Goal: Task Accomplishment & Management: Use online tool/utility

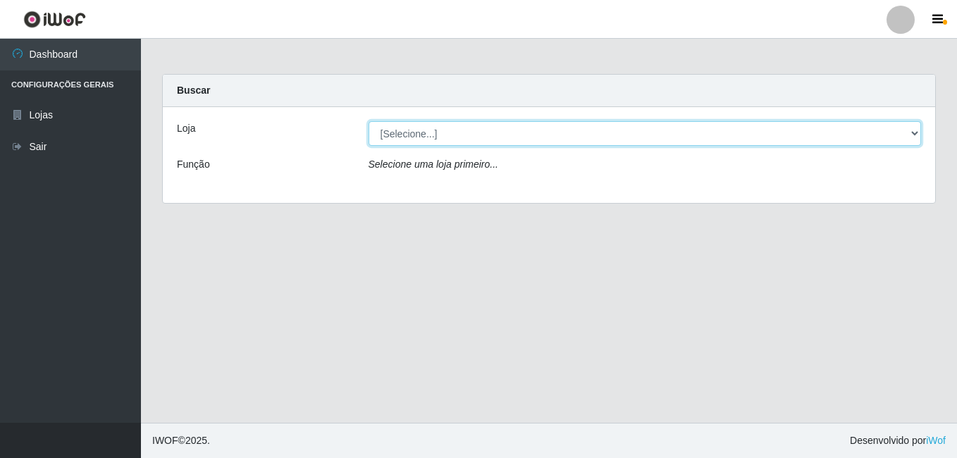
click at [439, 123] on select "[Selecione...] Ajubá Mercado" at bounding box center [645, 133] width 553 height 25
select select "402"
click at [369, 121] on select "[Selecione...] Ajubá Mercado" at bounding box center [645, 133] width 553 height 25
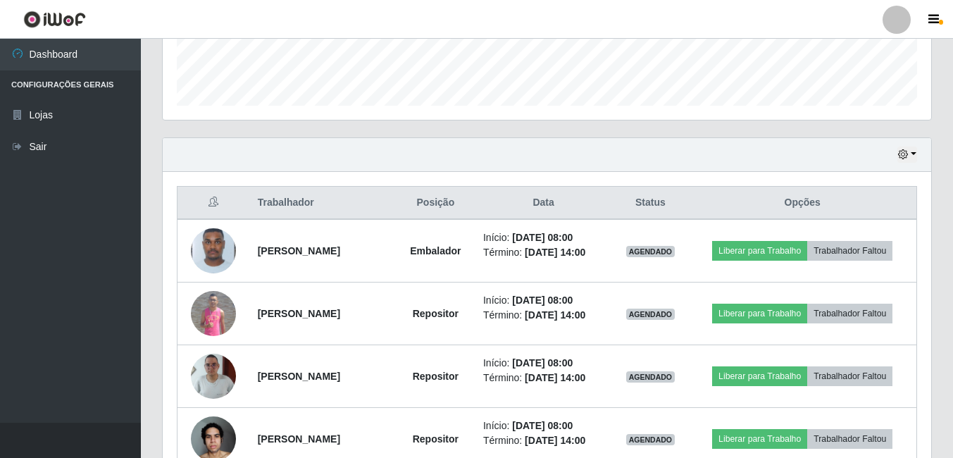
scroll to position [423, 0]
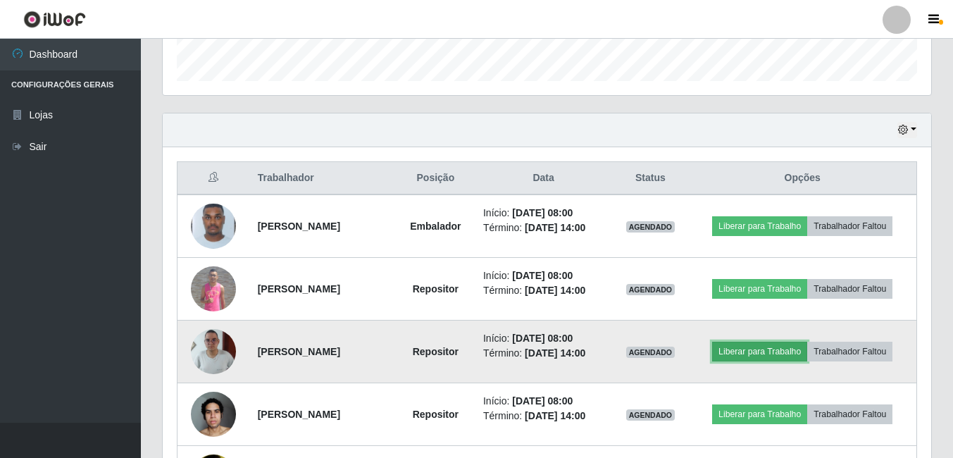
click at [784, 347] on button "Liberar para Trabalho" at bounding box center [759, 352] width 95 height 20
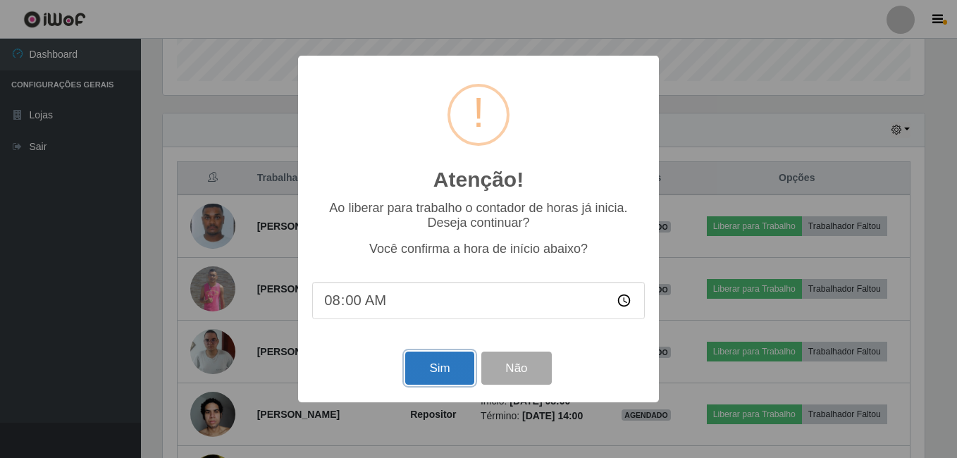
click at [436, 369] on button "Sim" at bounding box center [439, 368] width 68 height 33
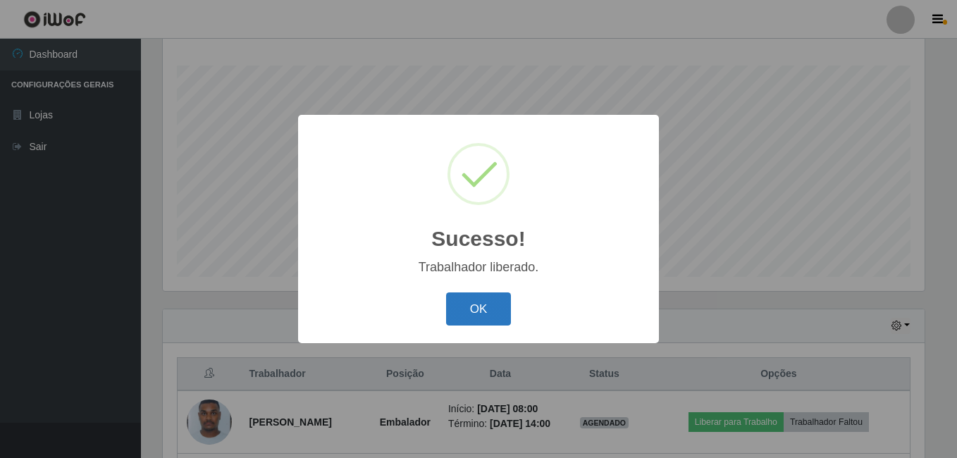
click at [475, 305] on button "OK" at bounding box center [479, 308] width 66 height 33
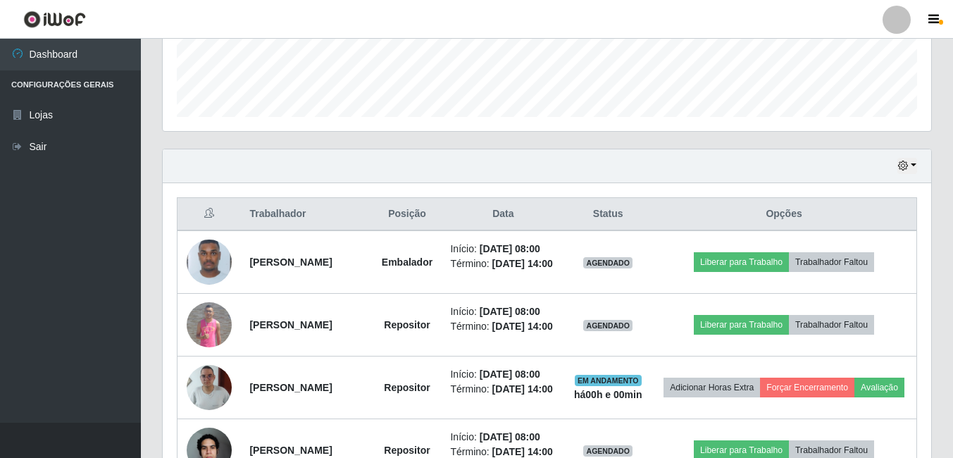
scroll to position [438, 0]
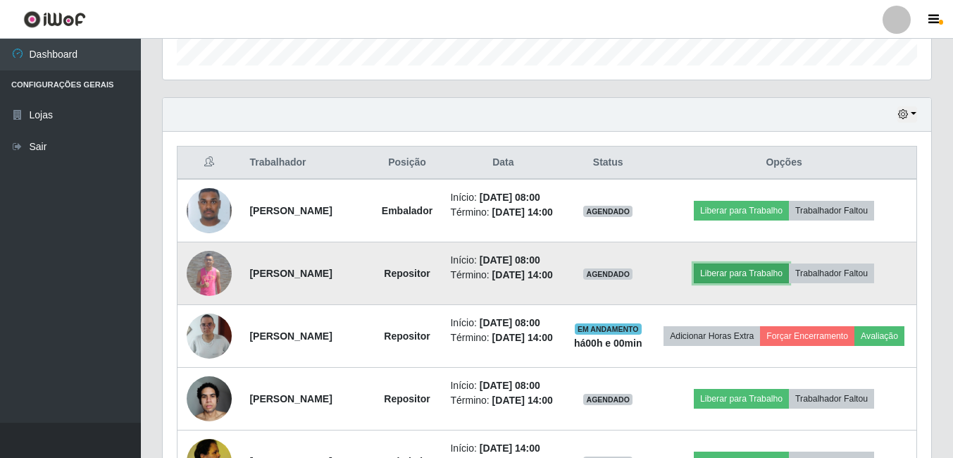
click at [738, 283] on button "Liberar para Trabalho" at bounding box center [741, 274] width 95 height 20
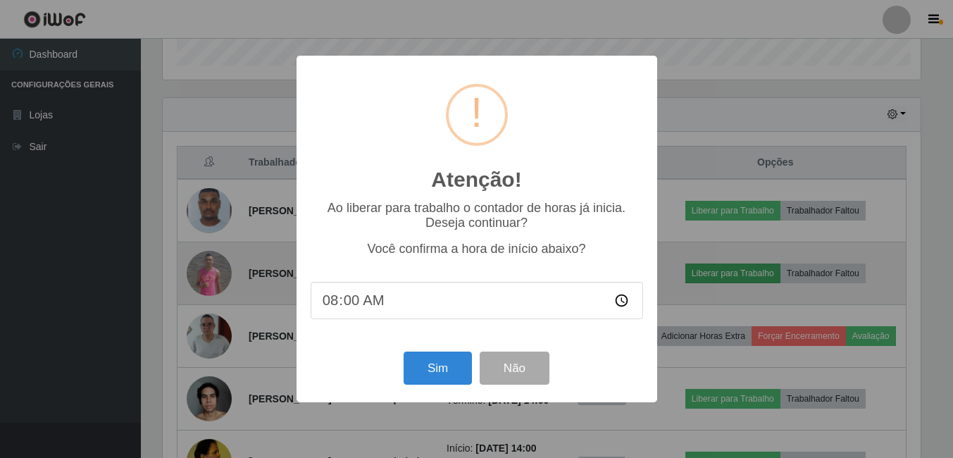
scroll to position [292, 762]
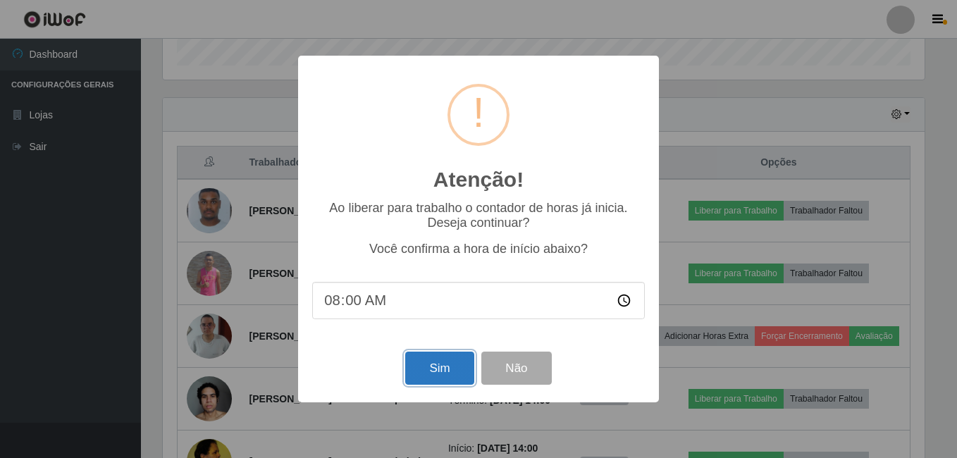
click at [440, 370] on button "Sim" at bounding box center [439, 368] width 68 height 33
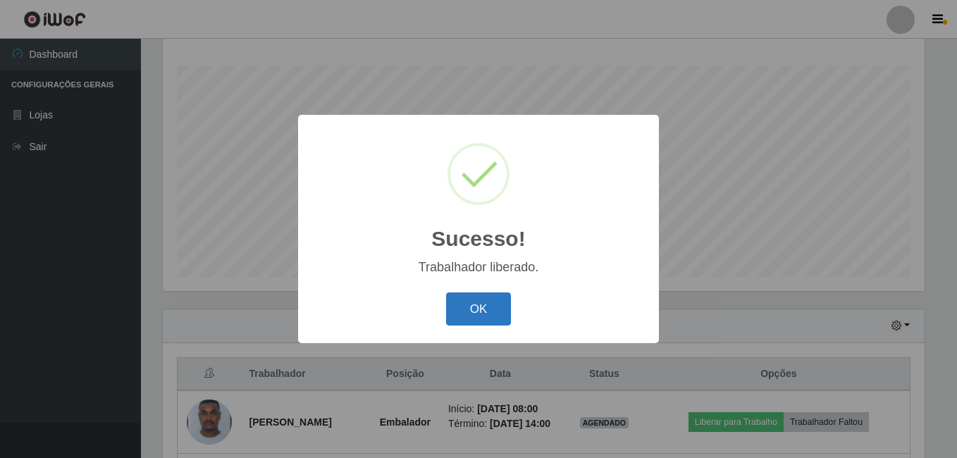
click at [485, 305] on button "OK" at bounding box center [479, 308] width 66 height 33
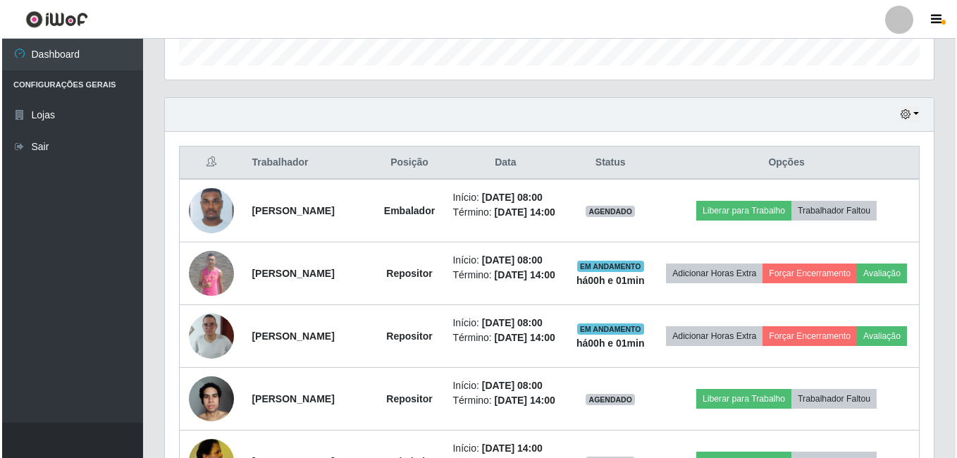
scroll to position [509, 0]
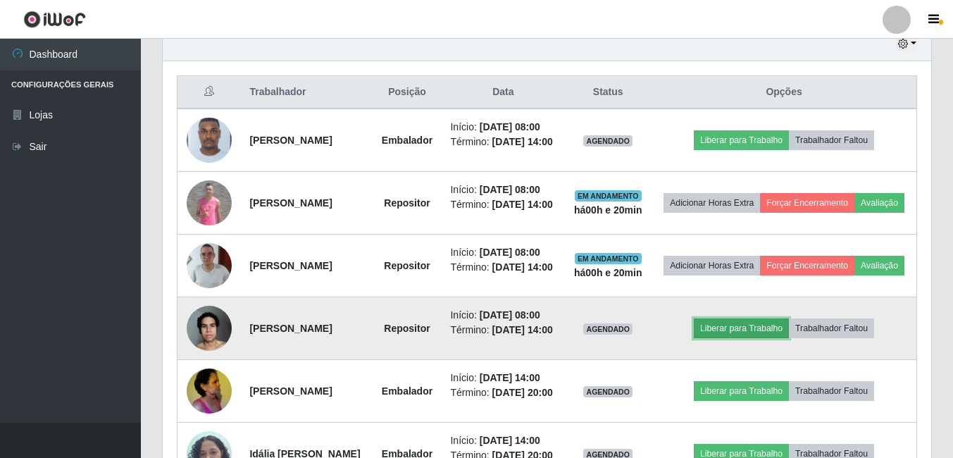
click at [755, 338] on button "Liberar para Trabalho" at bounding box center [741, 329] width 95 height 20
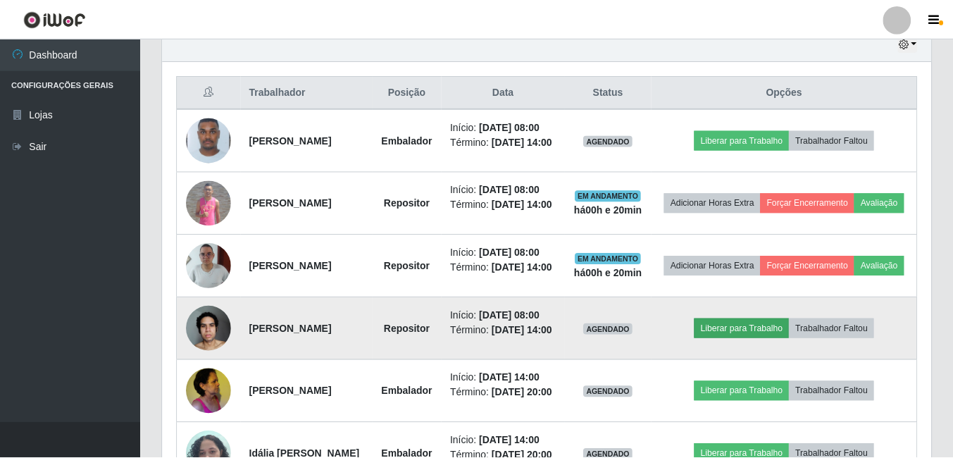
scroll to position [292, 762]
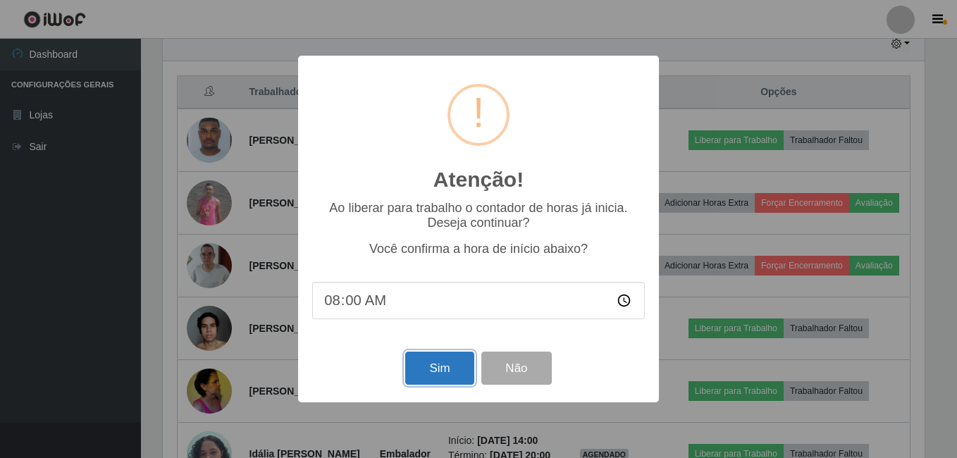
click at [431, 370] on button "Sim" at bounding box center [439, 368] width 68 height 33
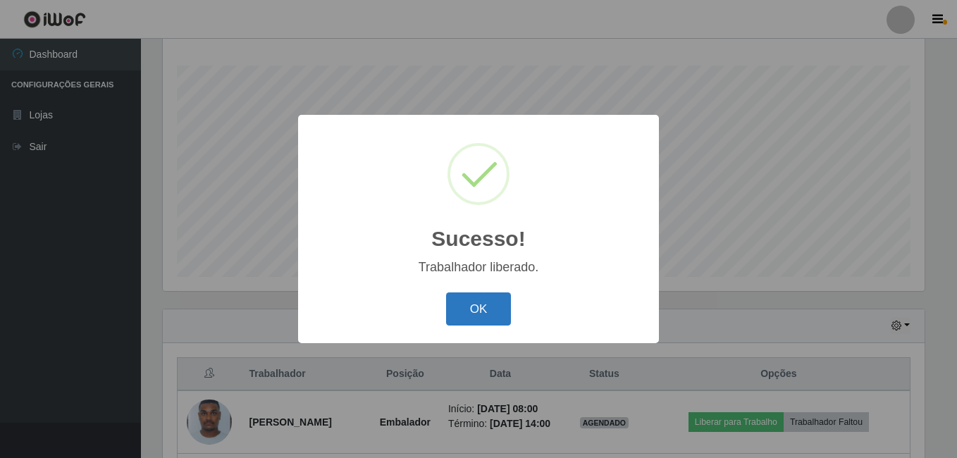
click at [467, 314] on button "OK" at bounding box center [479, 308] width 66 height 33
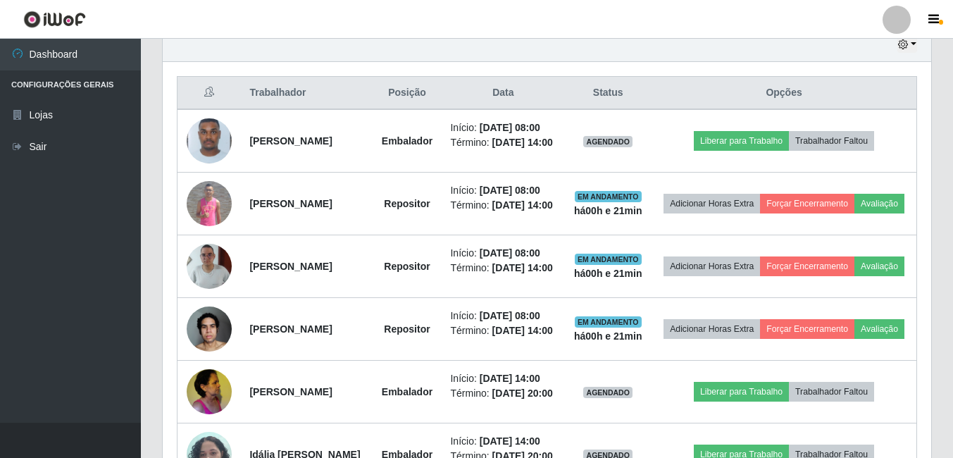
scroll to position [509, 0]
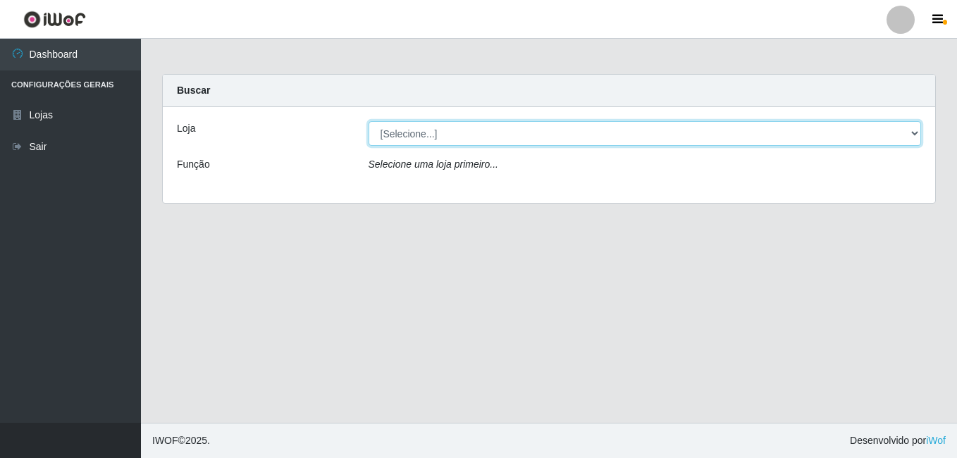
click at [467, 140] on select "[Selecione...] Ajubá Mercado" at bounding box center [645, 133] width 553 height 25
select select "402"
click at [369, 121] on select "[Selecione...] Ajubá Mercado" at bounding box center [645, 133] width 553 height 25
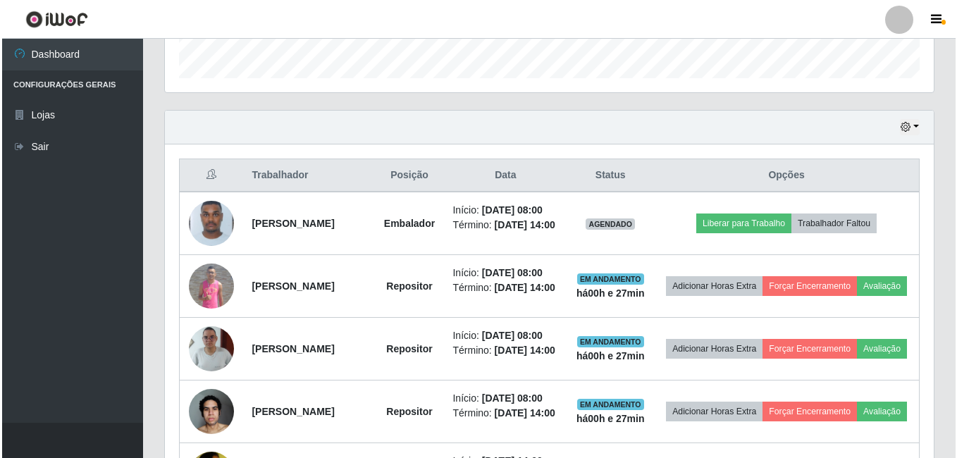
scroll to position [493, 0]
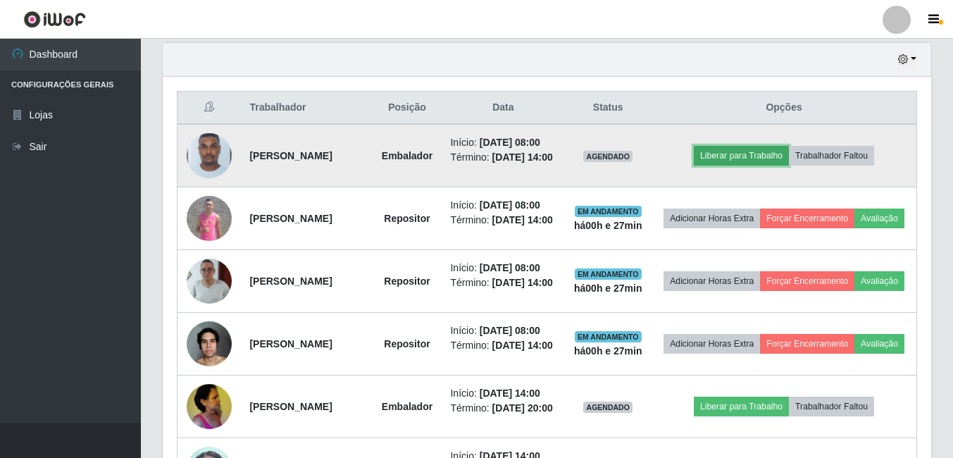
click at [740, 157] on button "Liberar para Trabalho" at bounding box center [741, 156] width 95 height 20
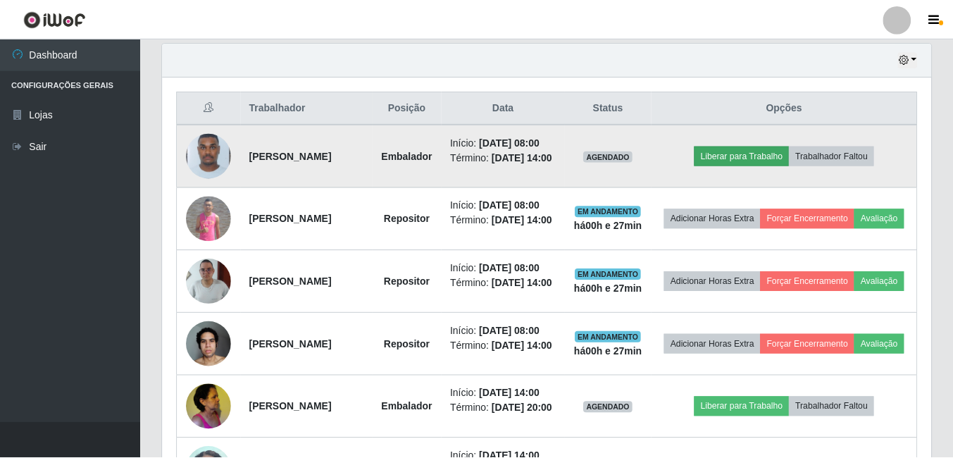
scroll to position [292, 762]
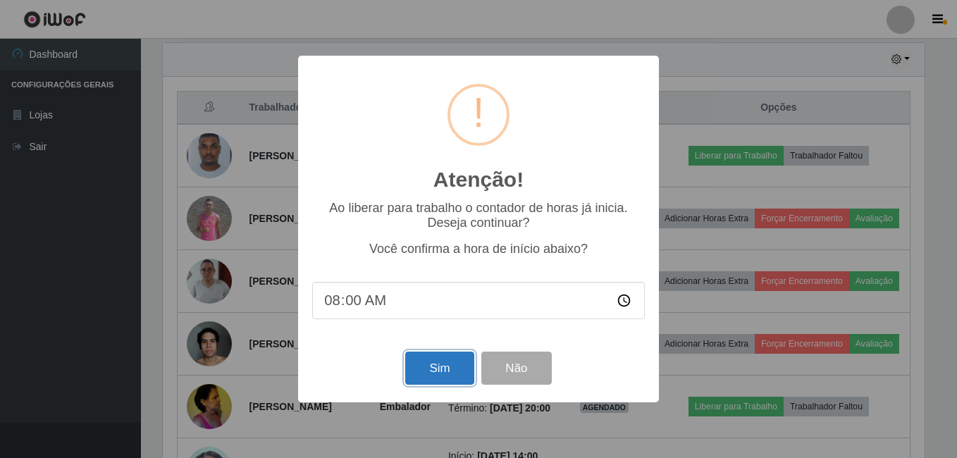
click at [459, 365] on button "Sim" at bounding box center [439, 368] width 68 height 33
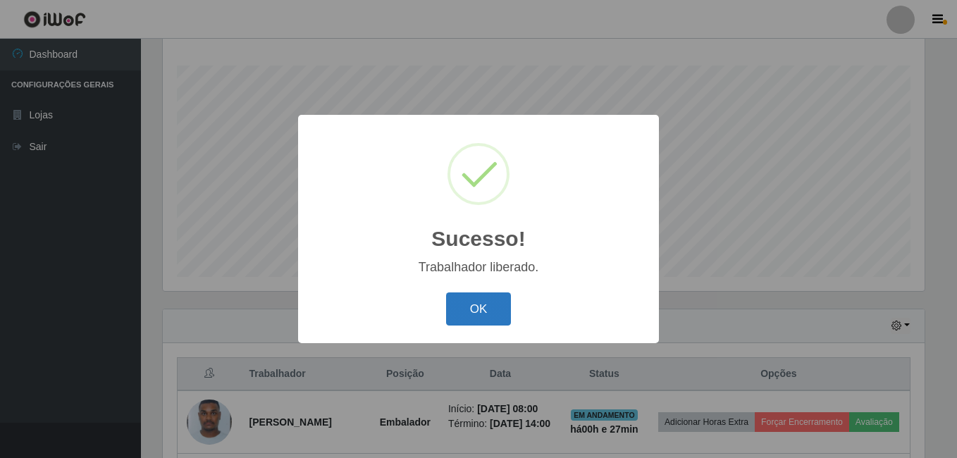
click at [474, 304] on button "OK" at bounding box center [479, 308] width 66 height 33
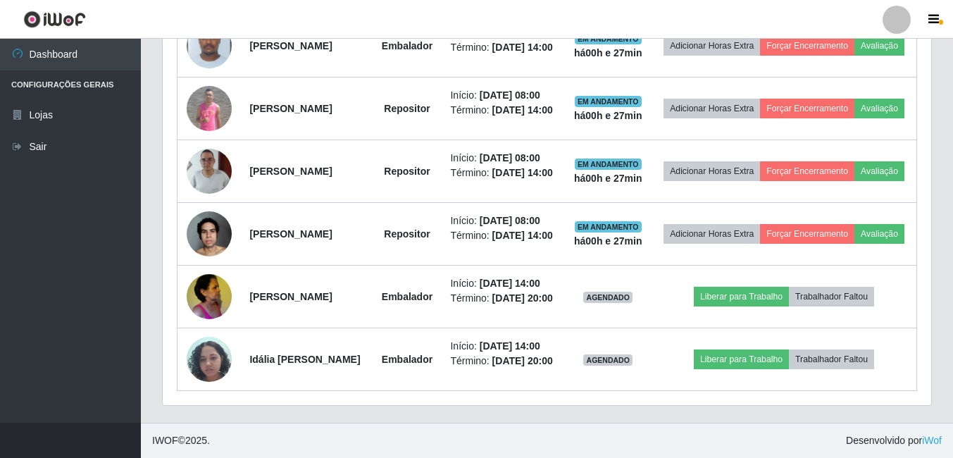
scroll to position [667, 0]
